Goal: Information Seeking & Learning: Learn about a topic

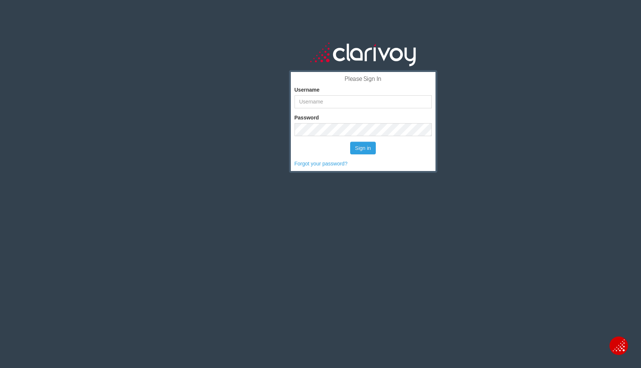
click at [322, 137] on form "Username Password Sign in Forgot your password?" at bounding box center [362, 122] width 137 height 92
click at [319, 96] on input "Username" at bounding box center [362, 101] width 137 height 13
type input "[PERSON_NAME][EMAIL_ADDRESS][PERSON_NAME][DOMAIN_NAME]"
click at [350, 142] on button "Sign in" at bounding box center [363, 148] width 26 height 13
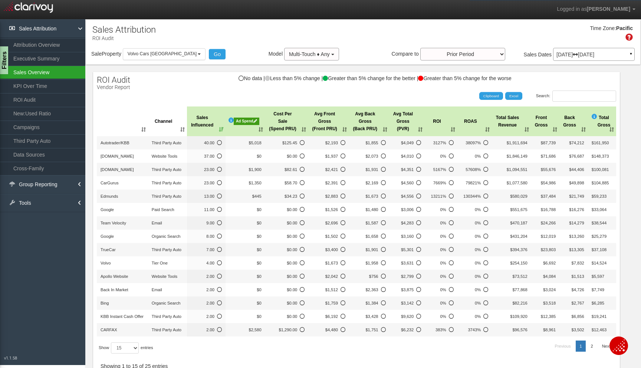
click at [48, 71] on link "Sales Overview" at bounding box center [42, 72] width 85 height 13
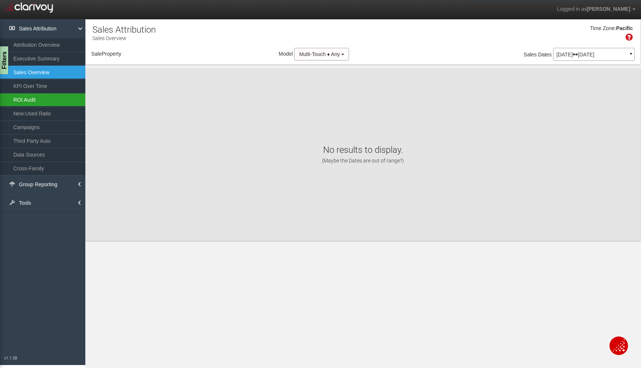
click at [44, 102] on link "ROI Audit" at bounding box center [42, 99] width 85 height 13
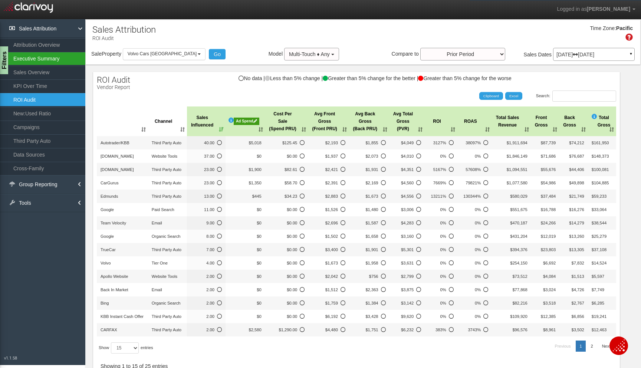
click at [50, 59] on link "Executive Summary" at bounding box center [42, 58] width 85 height 13
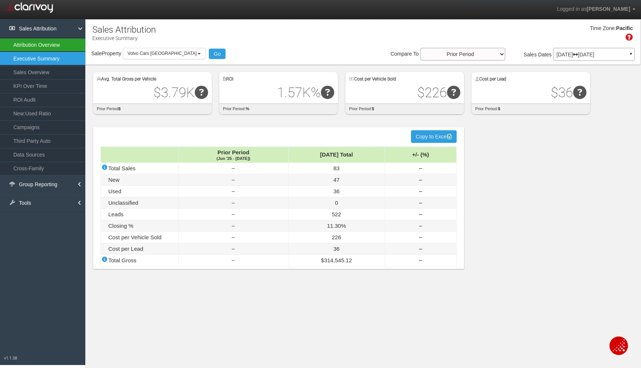
click at [51, 42] on link "Attribution Overview" at bounding box center [42, 44] width 85 height 13
